Goal: Use online tool/utility: Utilize a website feature to perform a specific function

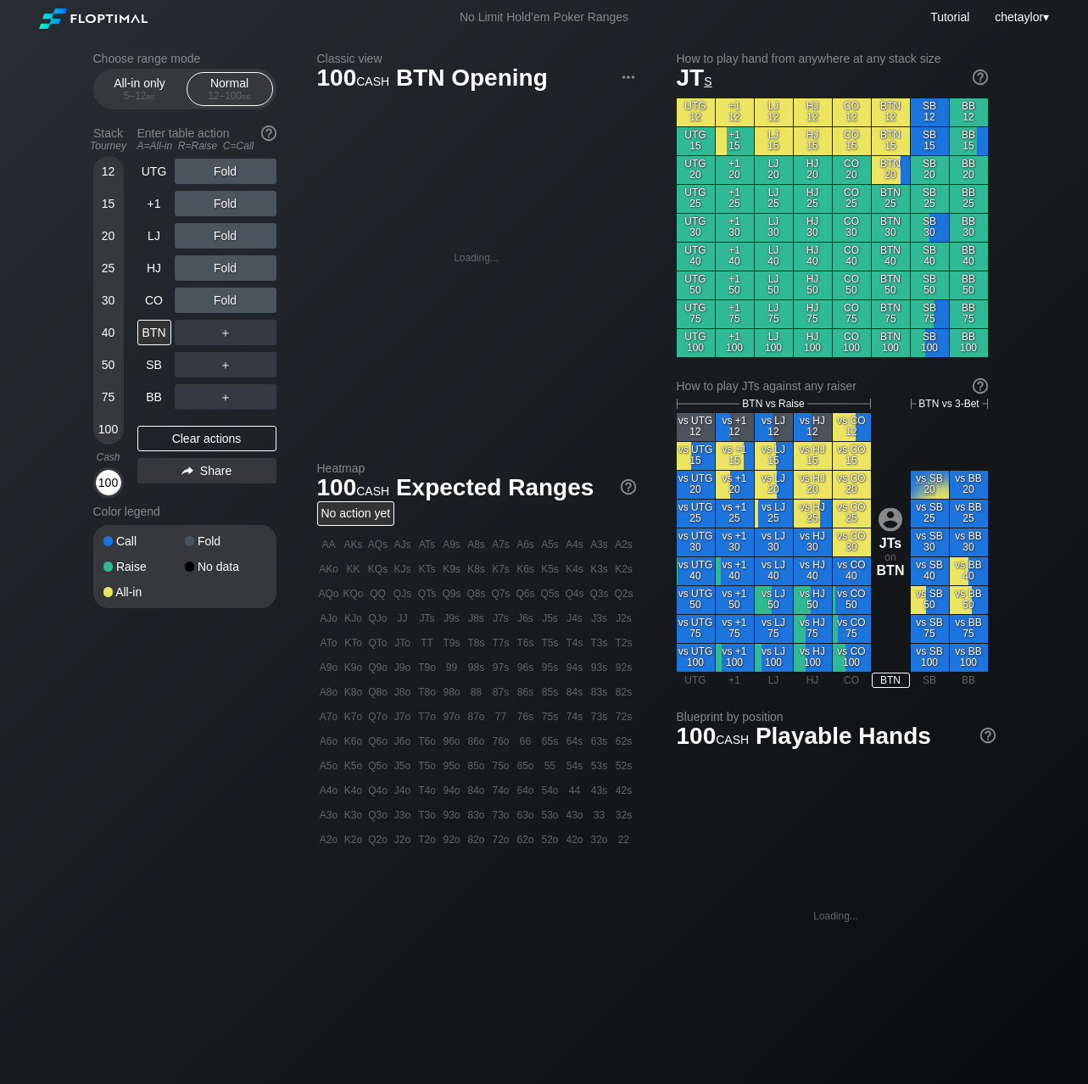
click at [103, 476] on div "100" at bounding box center [108, 482] width 25 height 25
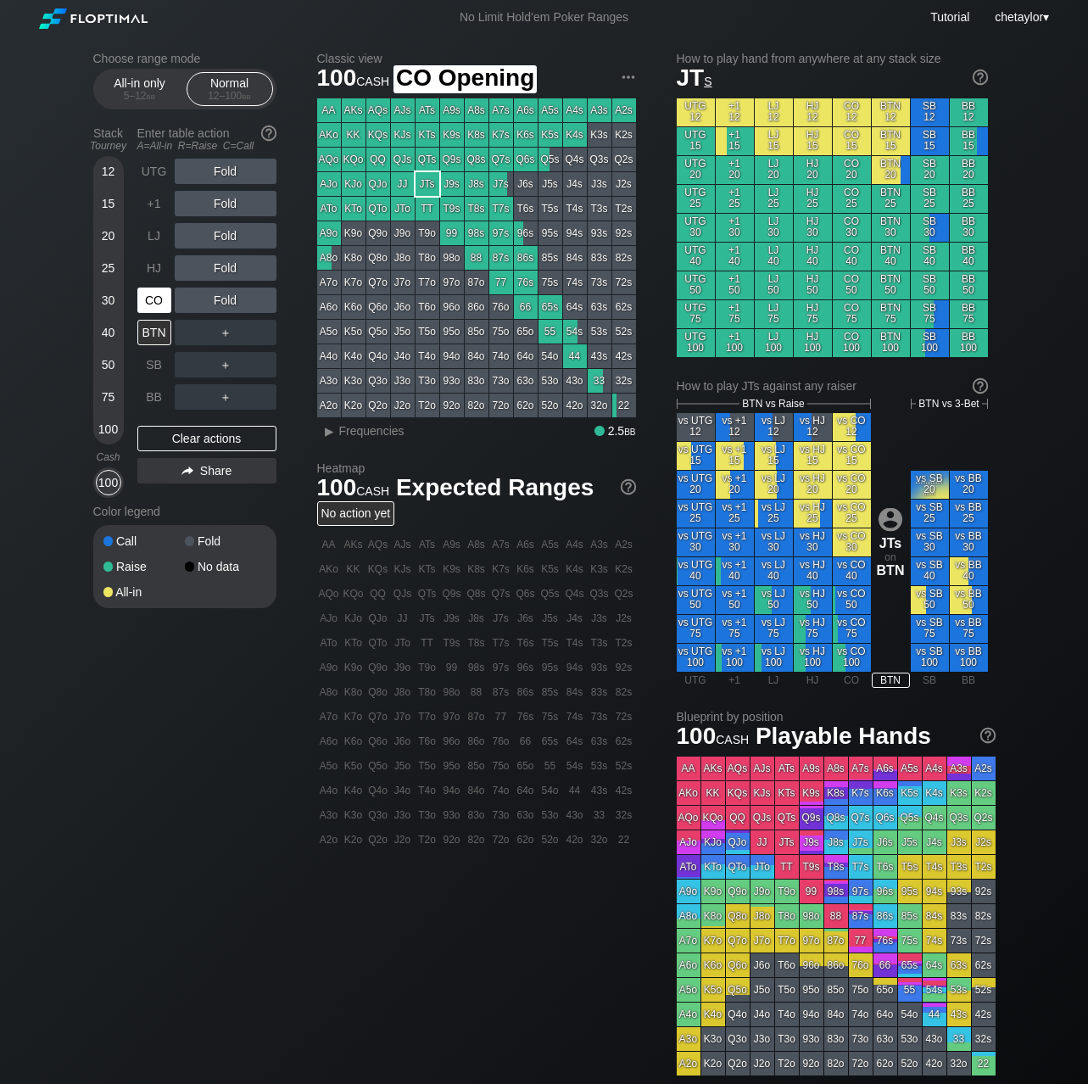
click at [159, 296] on div "CO" at bounding box center [154, 300] width 34 height 25
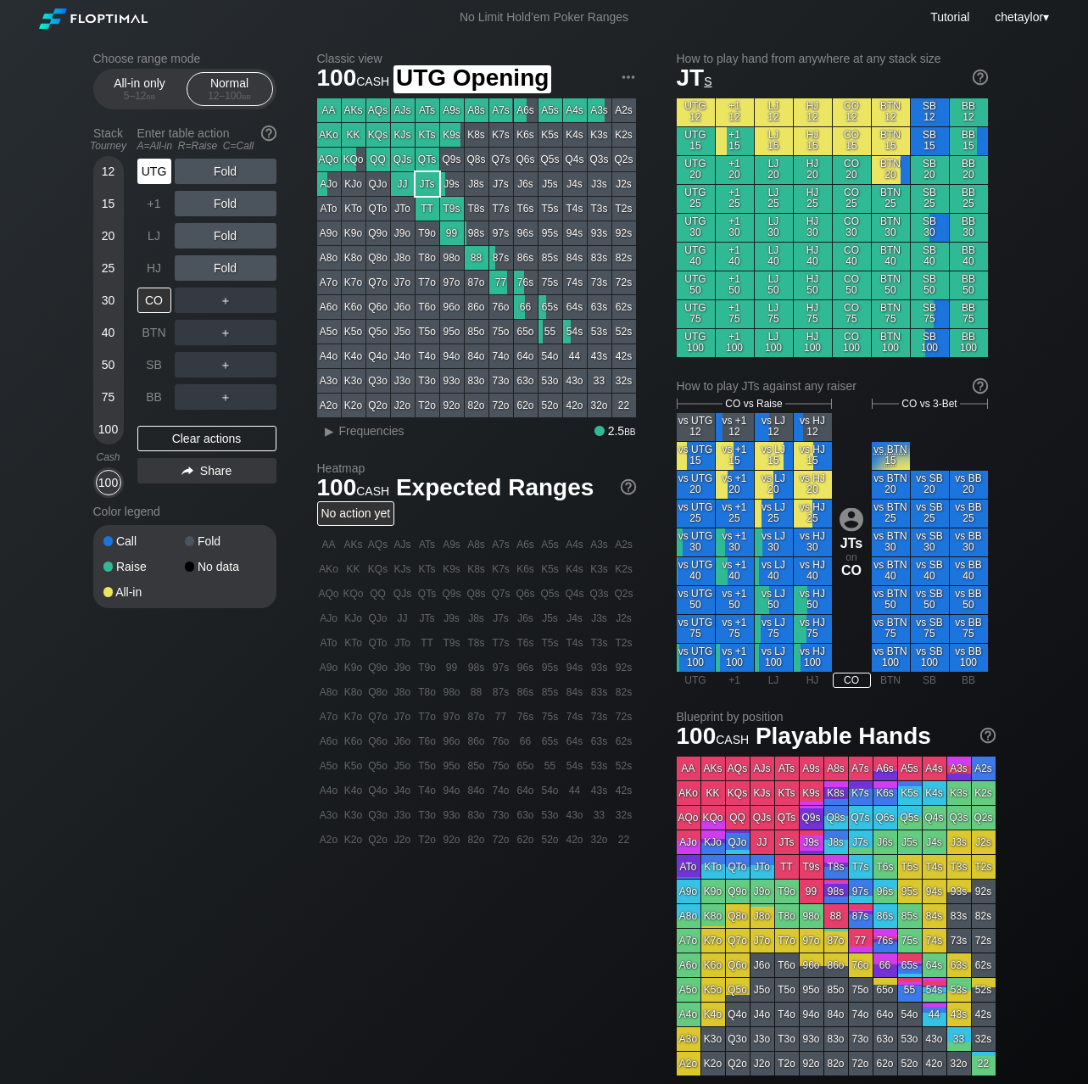
click at [144, 171] on div "UTG" at bounding box center [154, 171] width 34 height 25
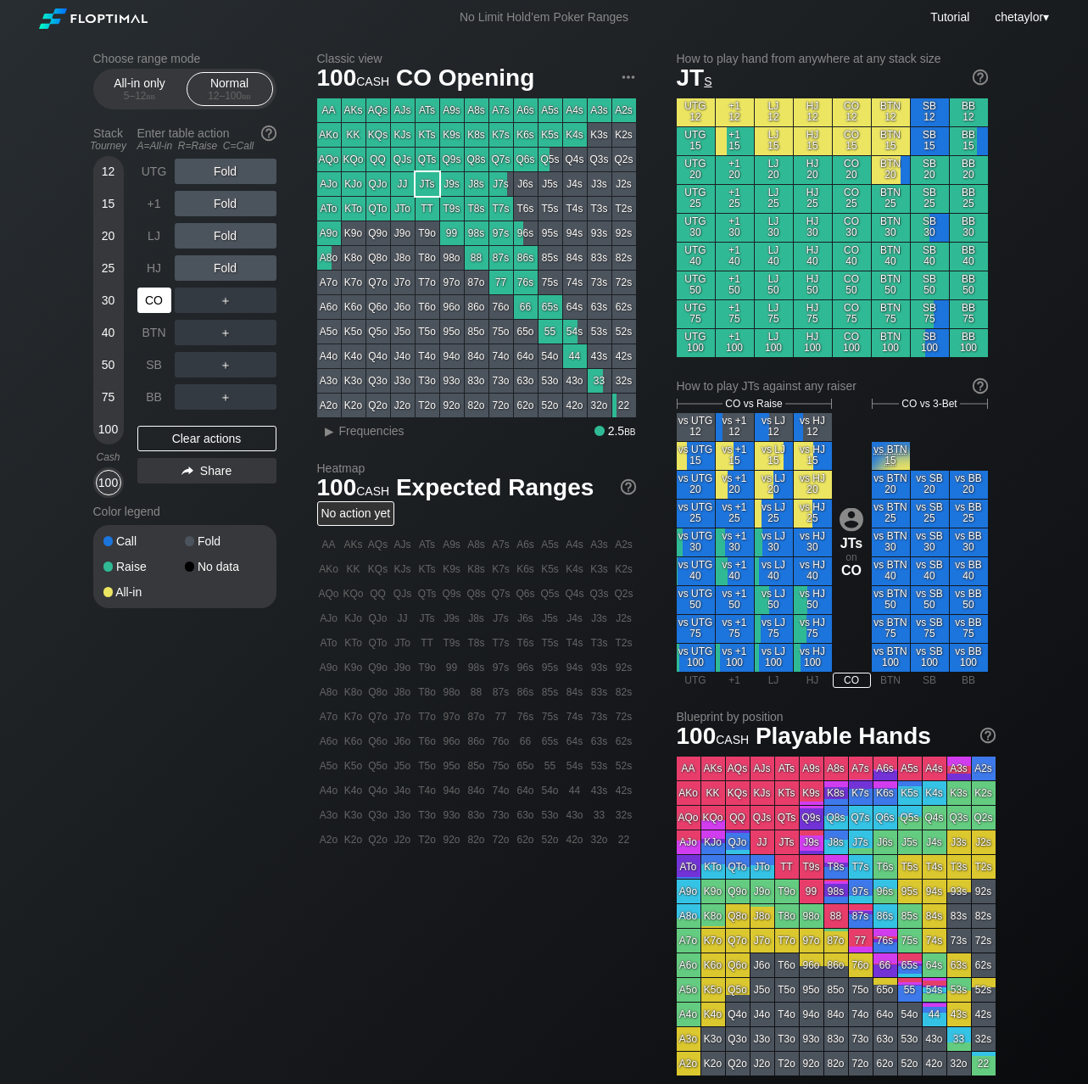
click at [154, 293] on div "CO" at bounding box center [154, 300] width 34 height 25
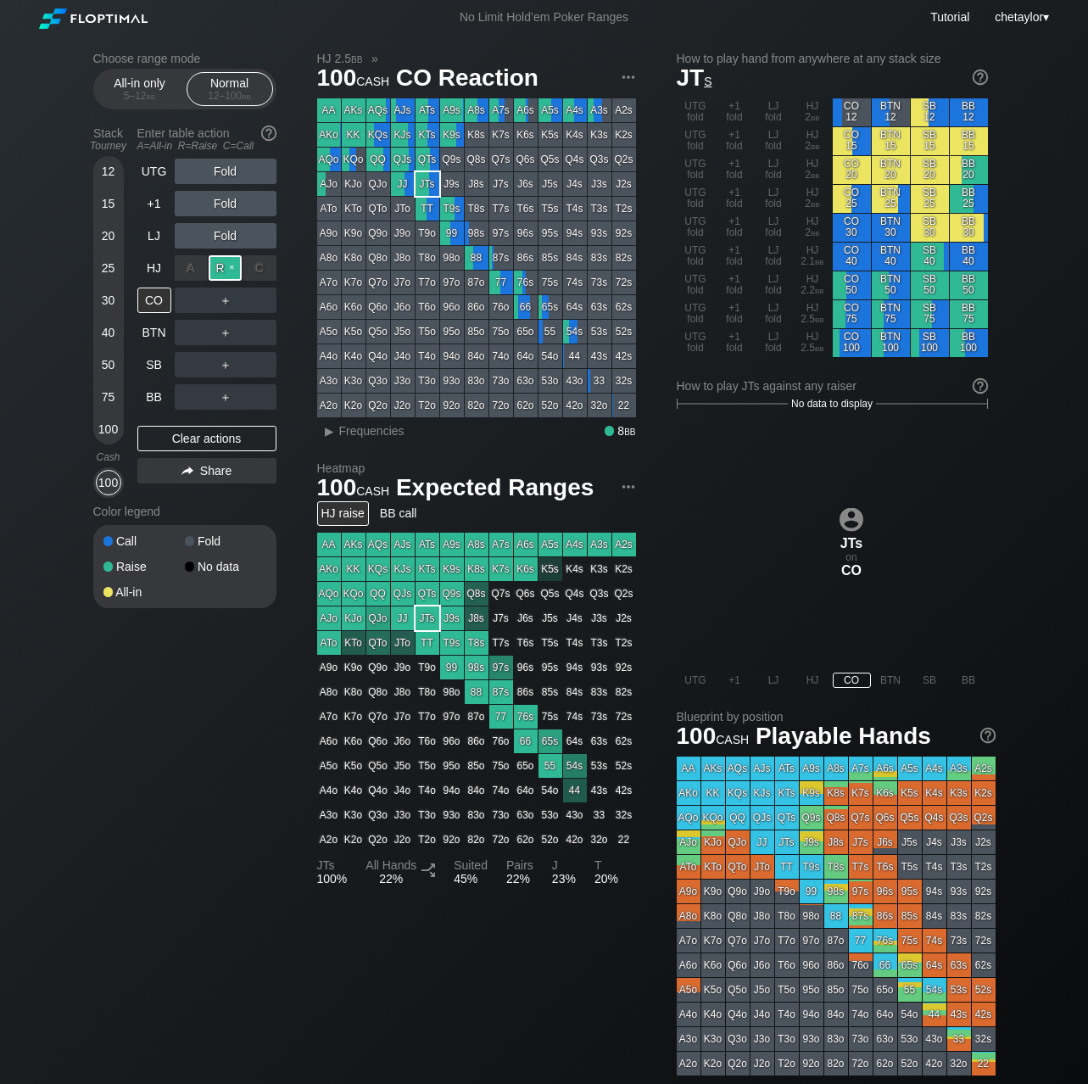
click at [228, 262] on div "R ✕" at bounding box center [225, 267] width 33 height 25
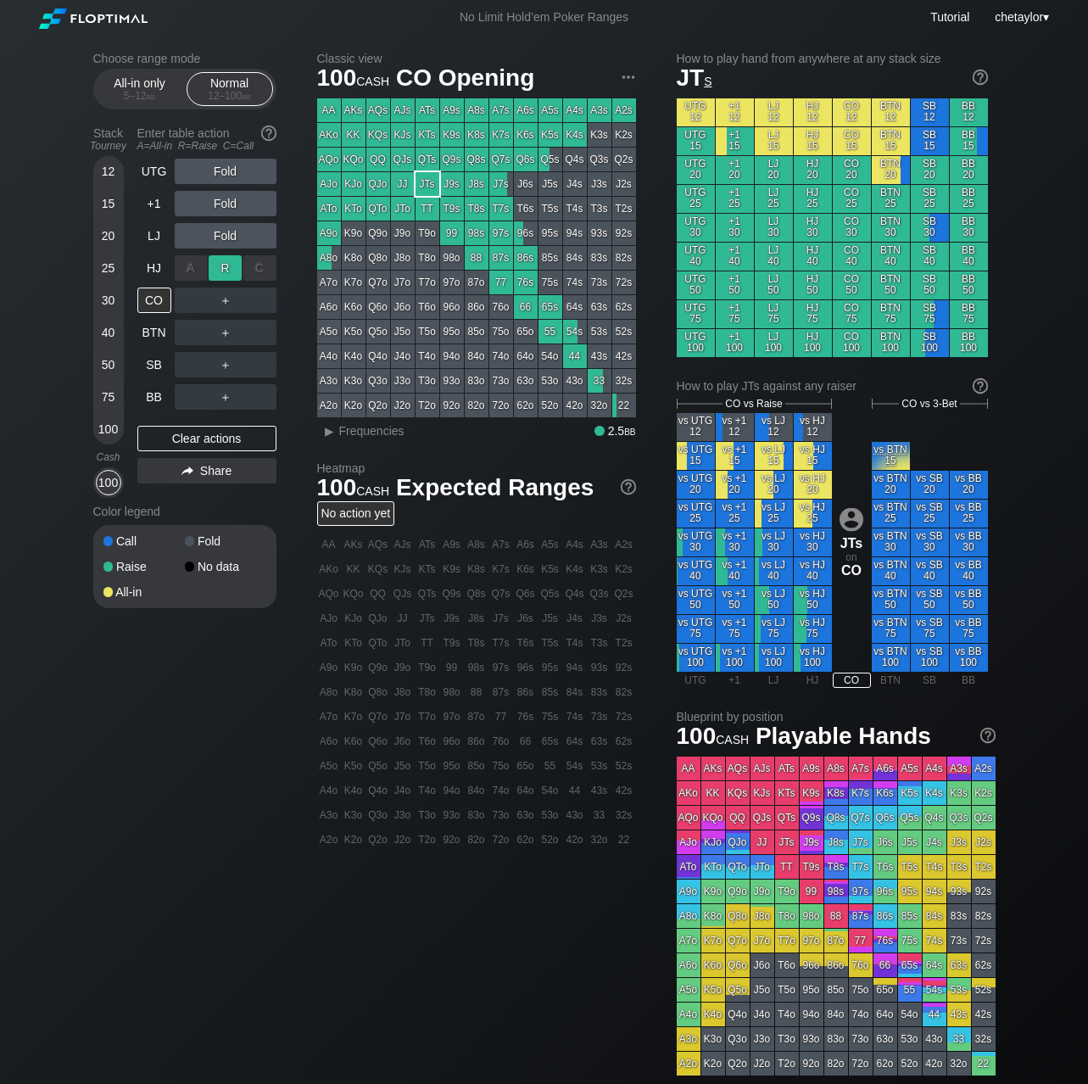
click at [228, 262] on div "R ✕" at bounding box center [225, 267] width 33 height 25
click at [227, 237] on div "R ✕" at bounding box center [225, 235] width 33 height 25
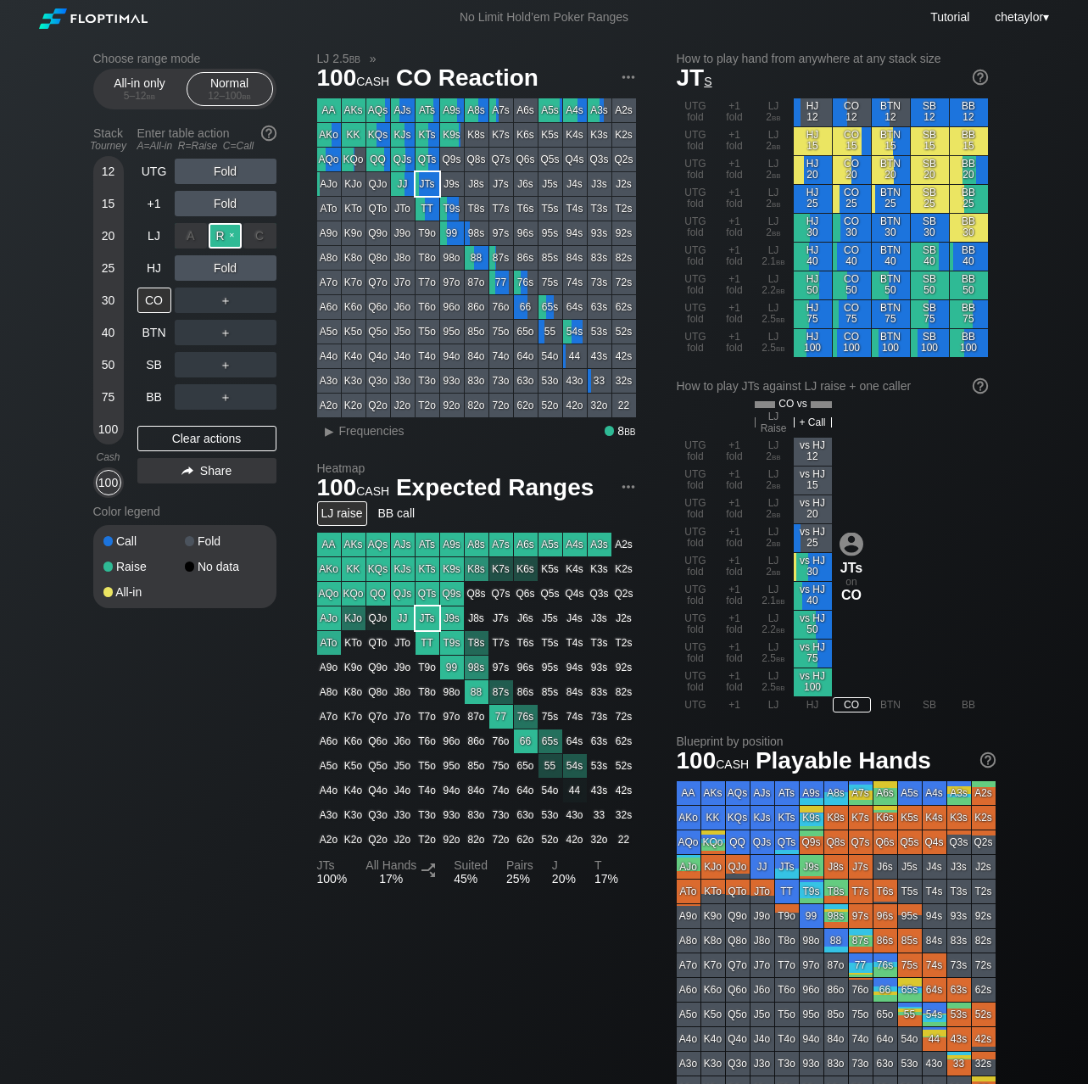
click at [227, 237] on div "R ✕" at bounding box center [225, 235] width 33 height 25
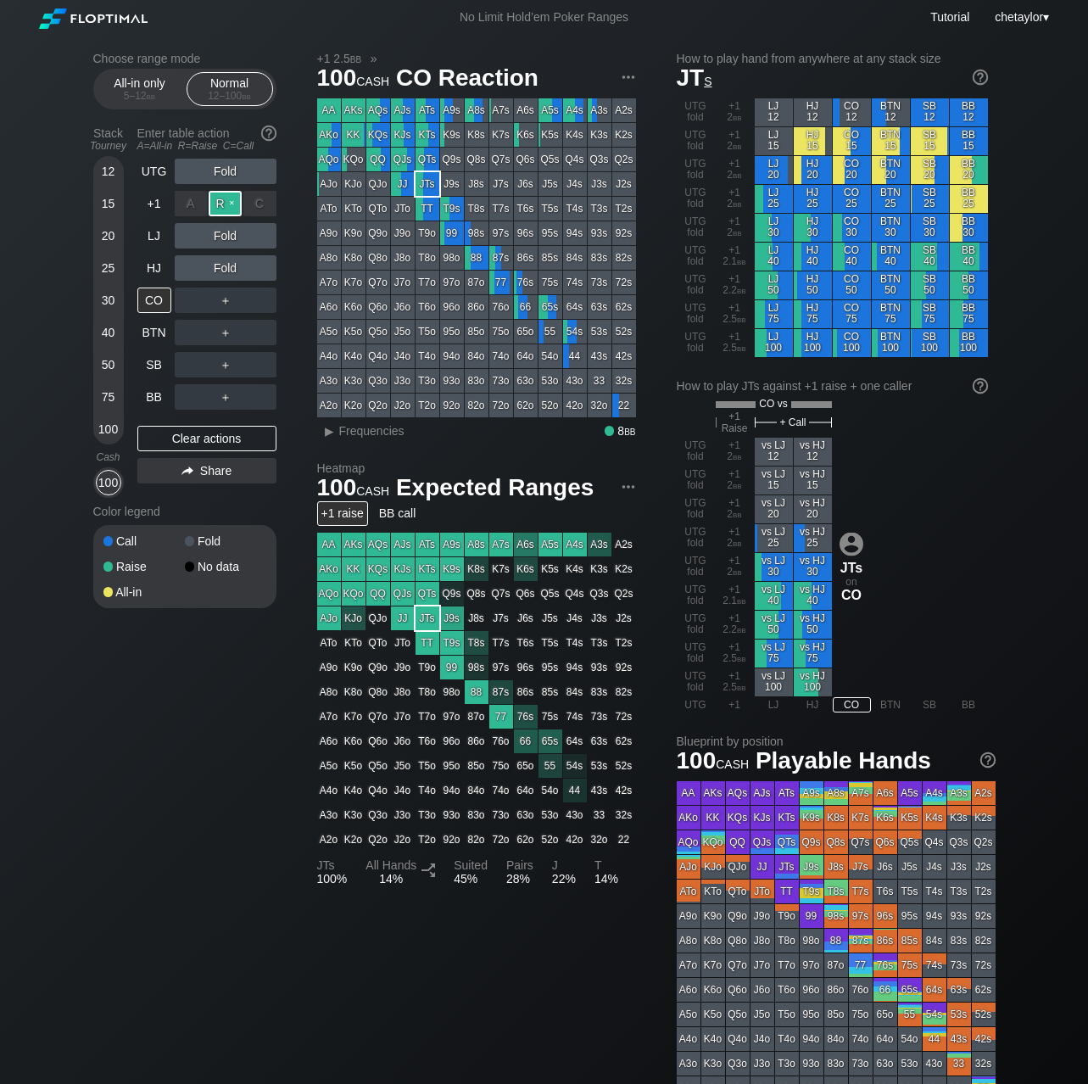
click at [232, 206] on div "R ✕" at bounding box center [225, 203] width 33 height 25
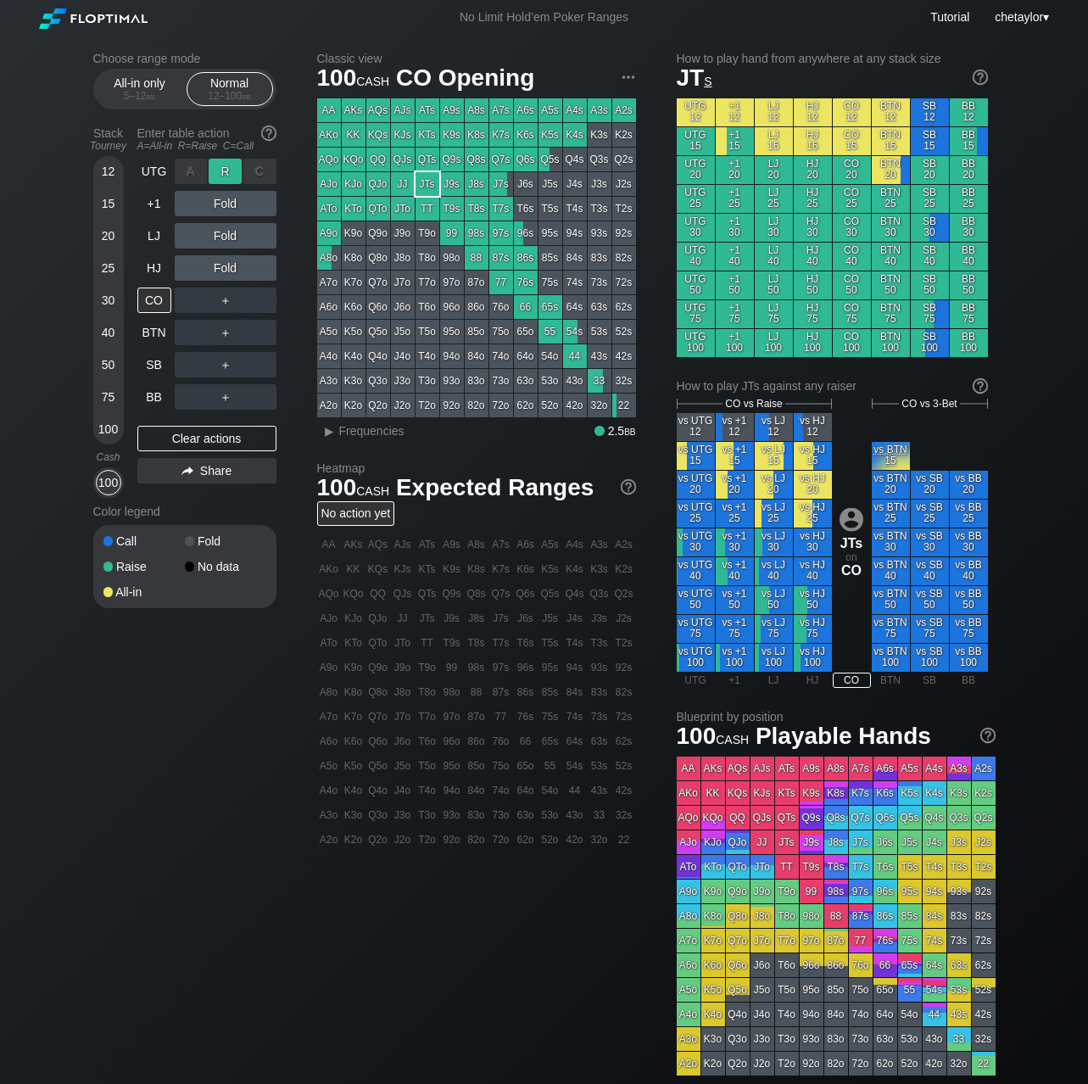
click at [235, 173] on div "R ✕" at bounding box center [225, 171] width 33 height 25
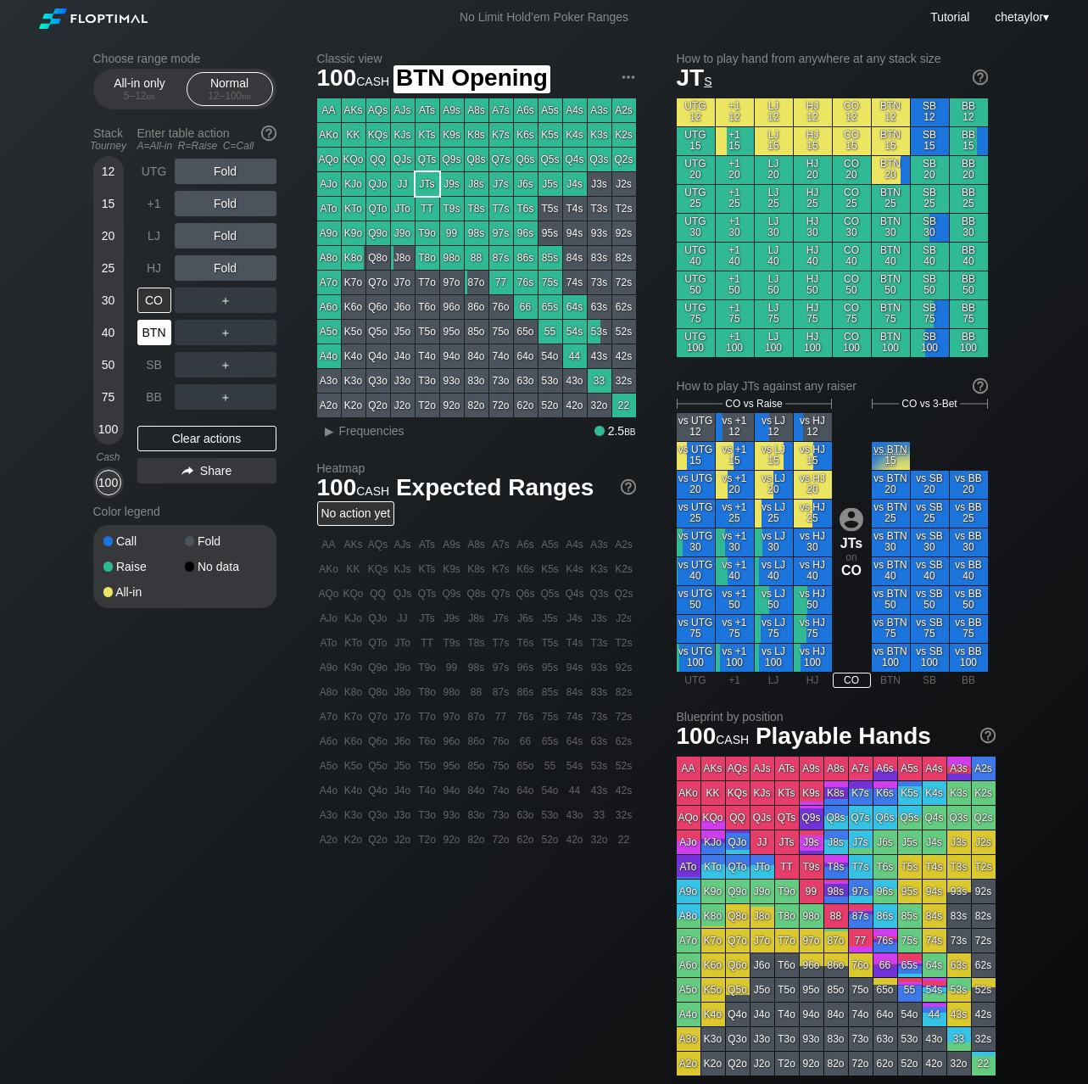
click at [163, 333] on div "BTN" at bounding box center [154, 332] width 34 height 25
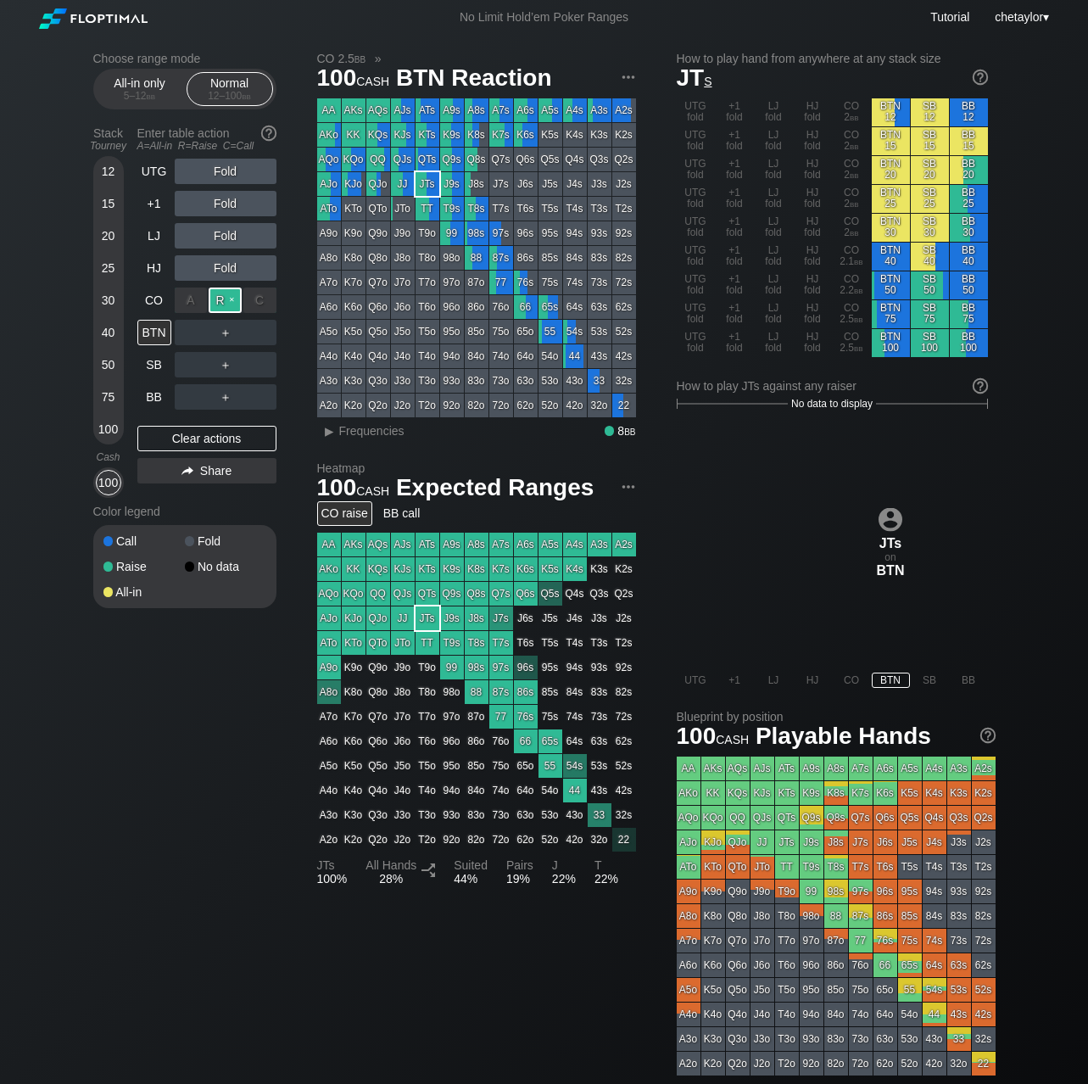
click at [232, 301] on div "R ✕" at bounding box center [225, 300] width 33 height 25
click at [231, 266] on div "R ✕" at bounding box center [225, 267] width 33 height 25
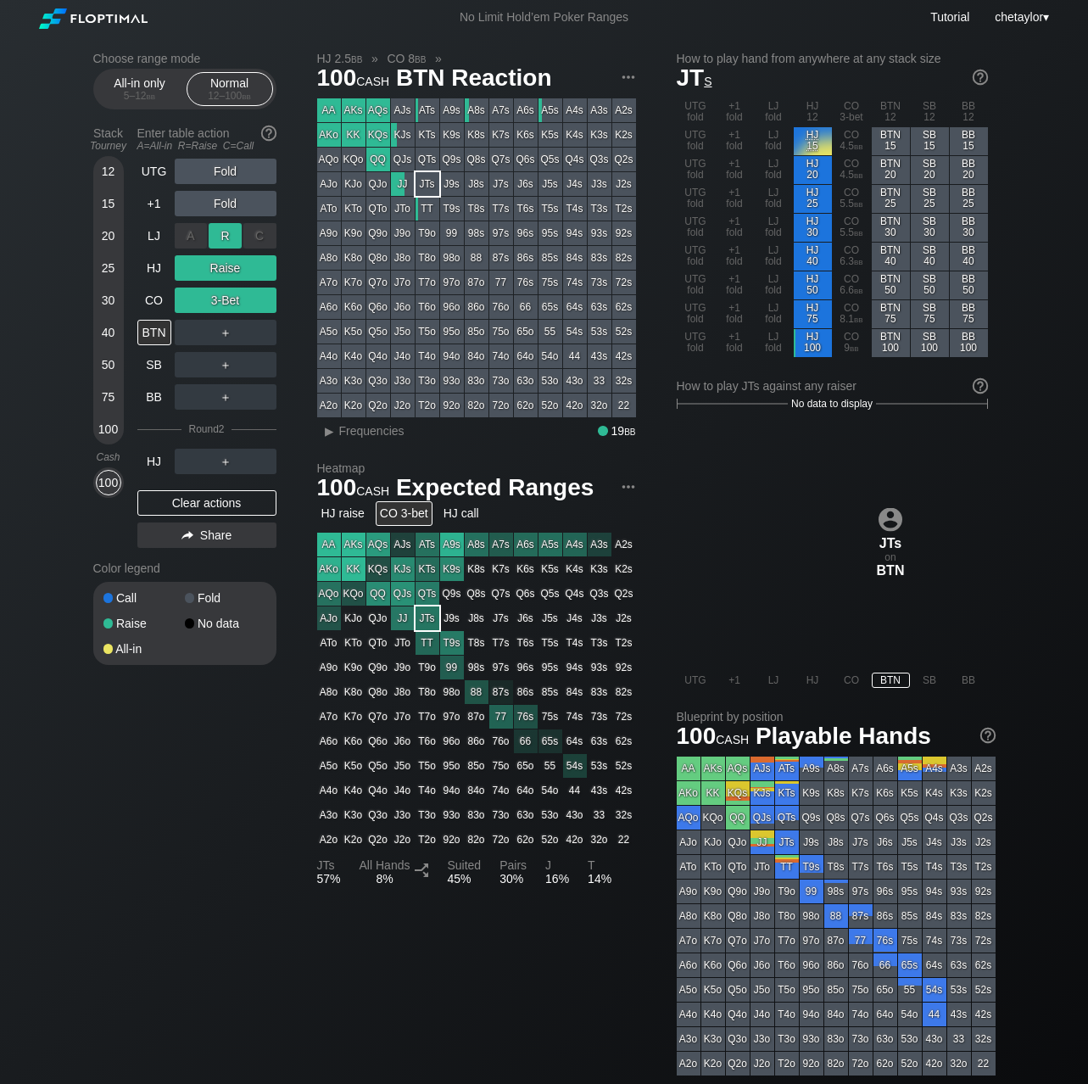
click at [230, 234] on div "R ✕" at bounding box center [225, 235] width 33 height 25
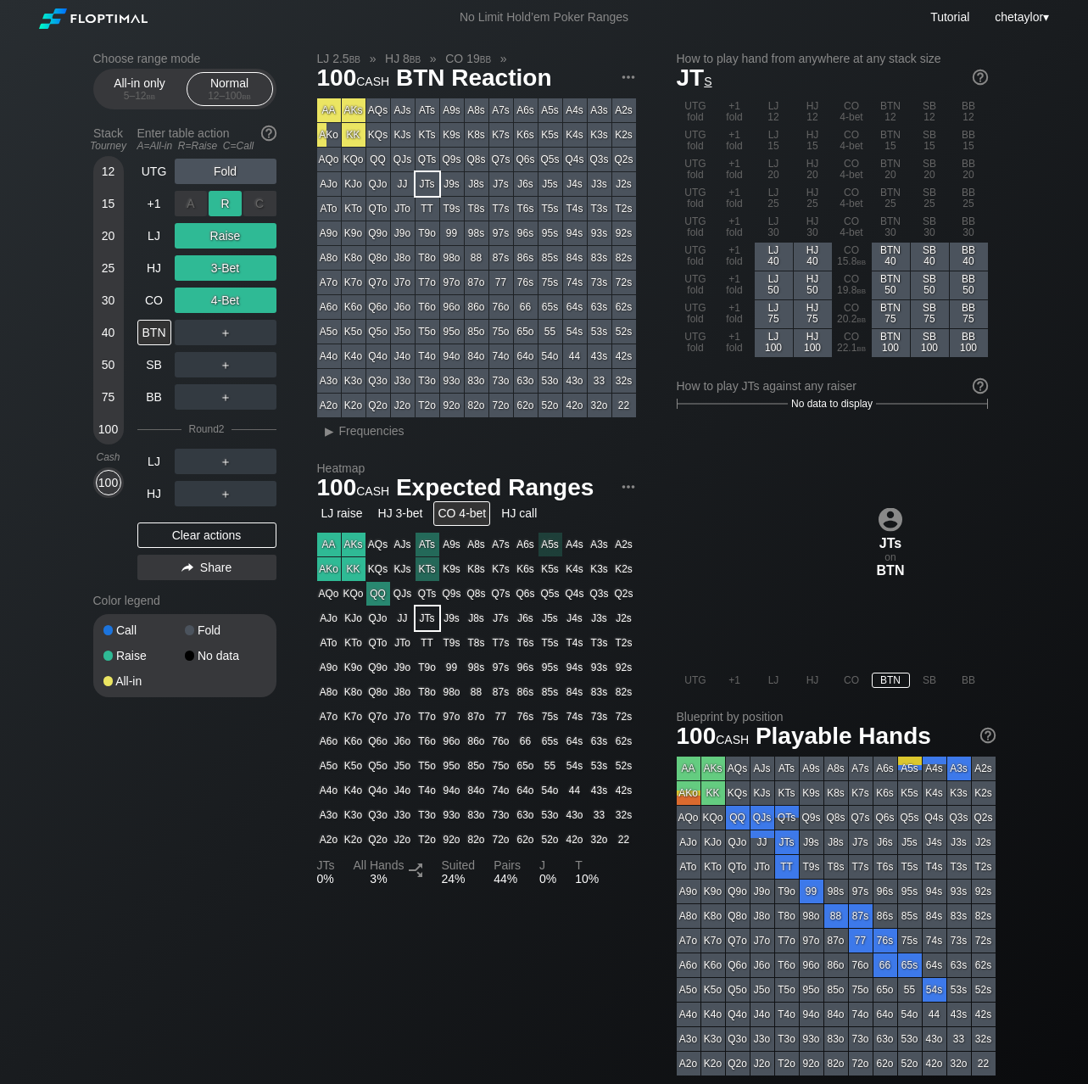
click at [229, 204] on div "R ✕" at bounding box center [225, 203] width 33 height 25
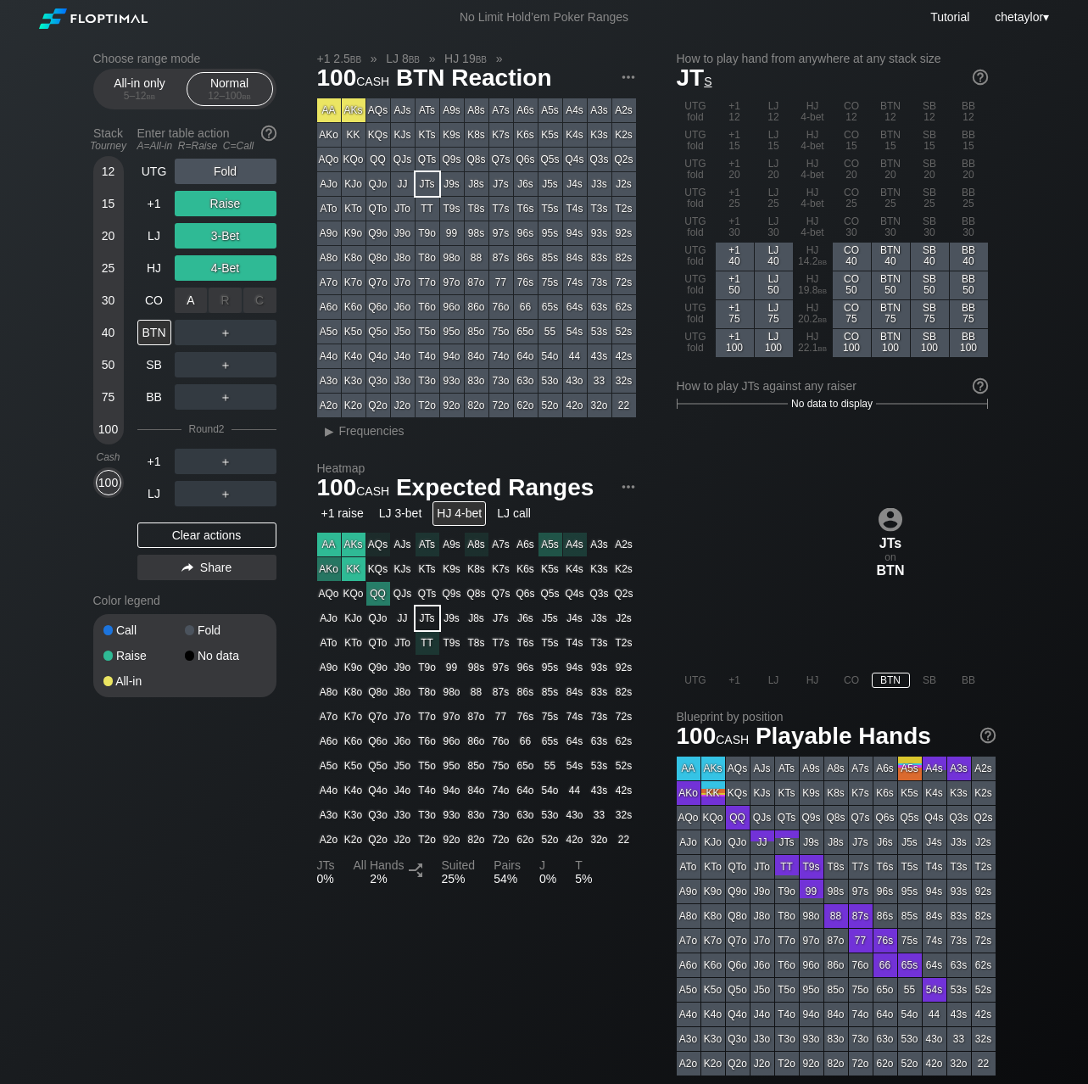
click at [236, 298] on div "R ✕" at bounding box center [225, 300] width 33 height 25
click at [232, 263] on div "R ✕" at bounding box center [225, 267] width 33 height 25
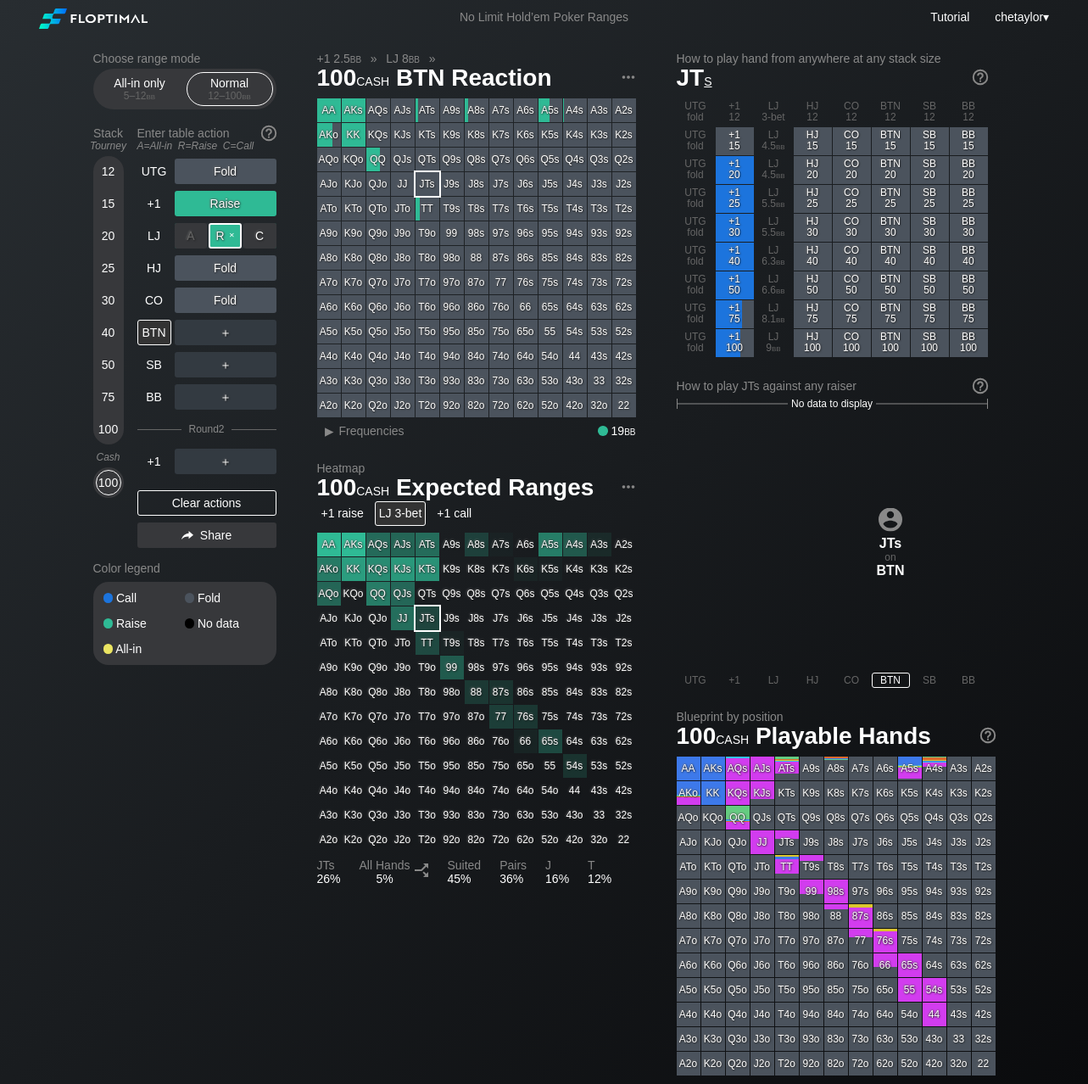
click at [232, 235] on div "R ✕" at bounding box center [225, 235] width 33 height 25
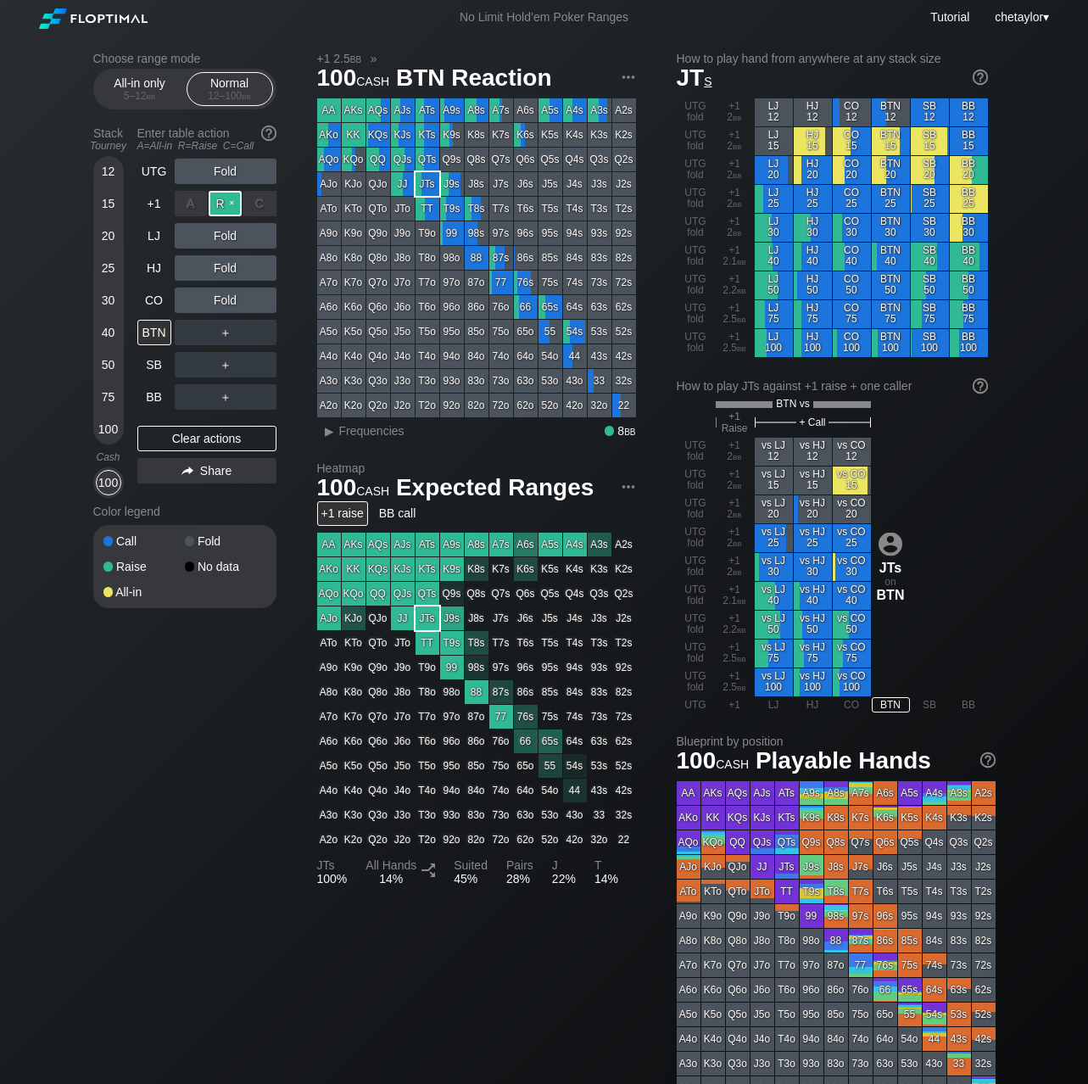
click at [232, 204] on div "R ✕" at bounding box center [225, 203] width 33 height 25
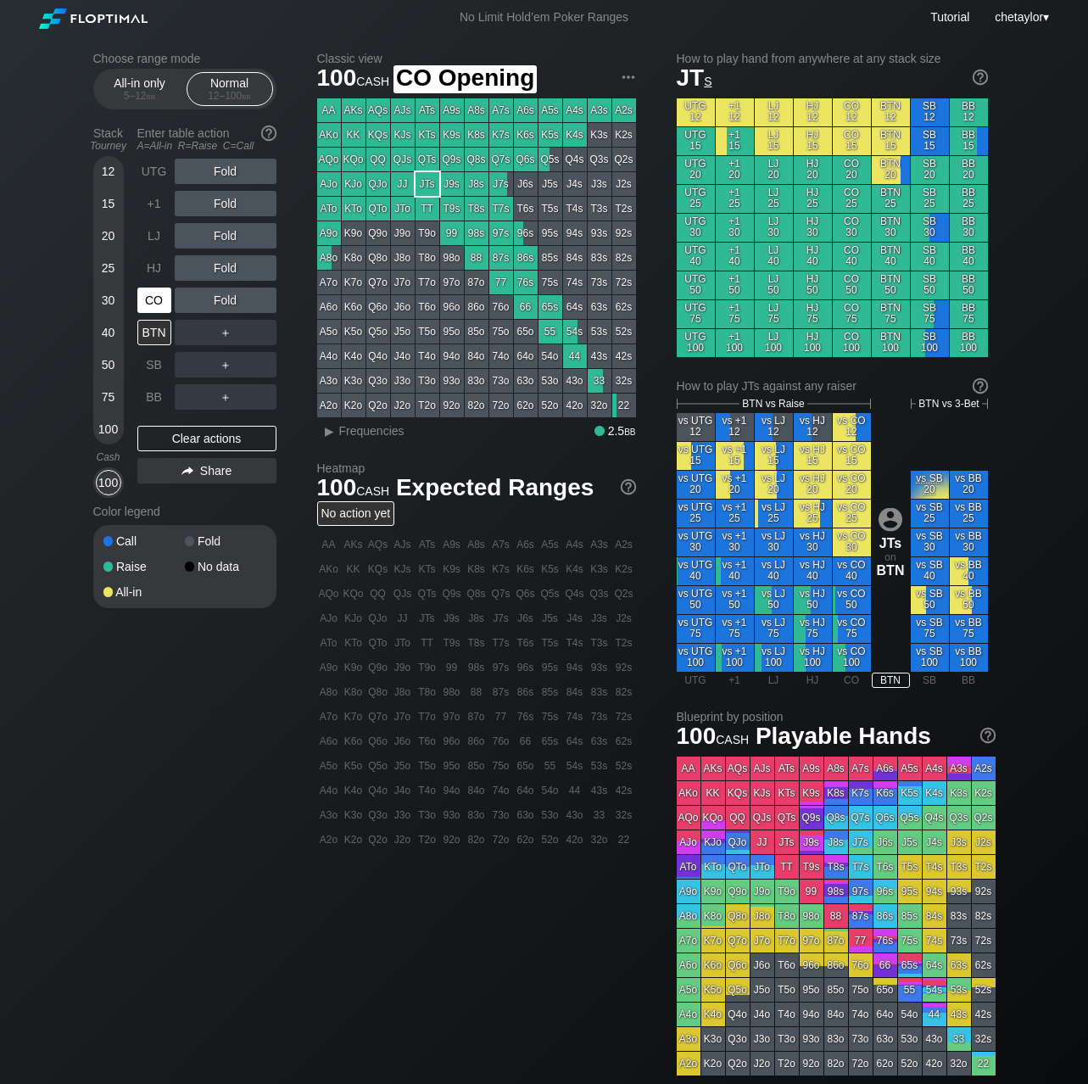
click at [148, 299] on div "CO" at bounding box center [154, 300] width 34 height 25
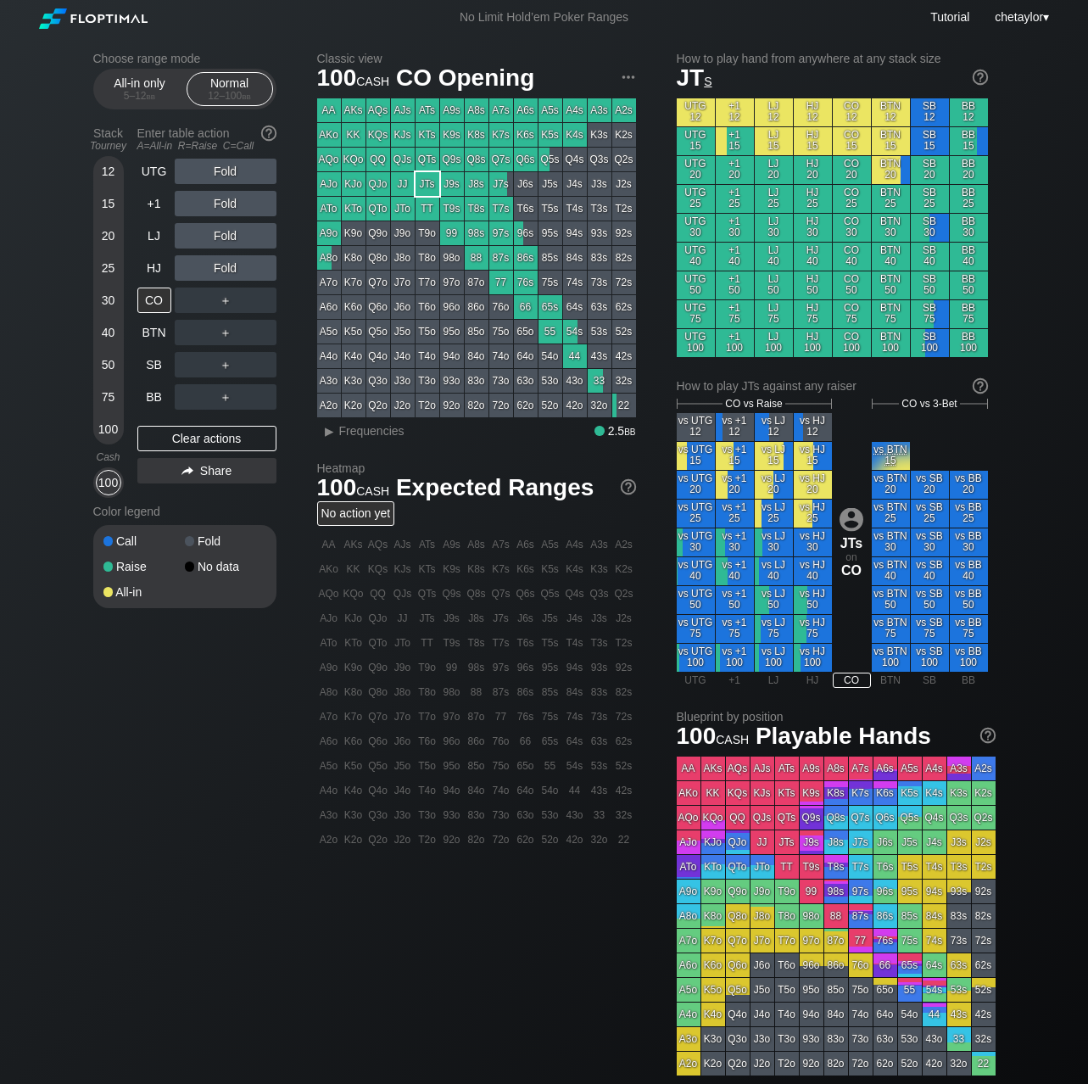
click at [89, 277] on div "Choose range mode All-in only 5 – 12 bb Normal 12 – 100 bb Stack Tourney Enter …" at bounding box center [545, 576] width 930 height 1083
click at [61, 267] on div "Choose range mode All-in only 5 – 12 bb Normal 12 – 100 bb Stack Tourney Enter …" at bounding box center [544, 576] width 1088 height 1083
click at [348, 430] on span "Frequencies" at bounding box center [371, 431] width 65 height 14
